Goal: Transaction & Acquisition: Purchase product/service

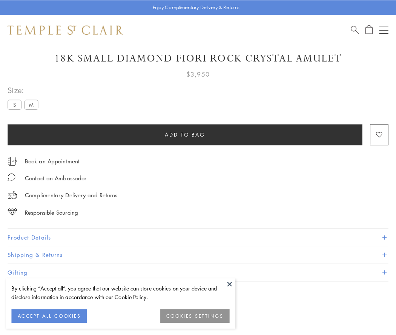
scroll to position [35, 0]
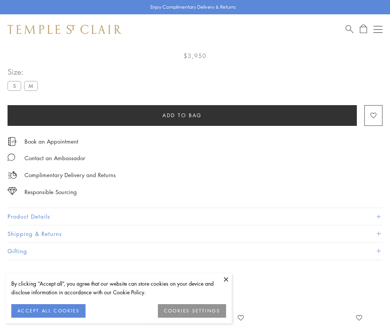
click at [182, 115] on span "Add to bag" at bounding box center [182, 115] width 40 height 8
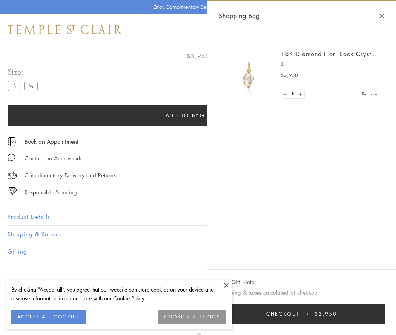
click at [306, 314] on button "Checkout $3,950" at bounding box center [302, 314] width 166 height 20
